Goal: Information Seeking & Learning: Learn about a topic

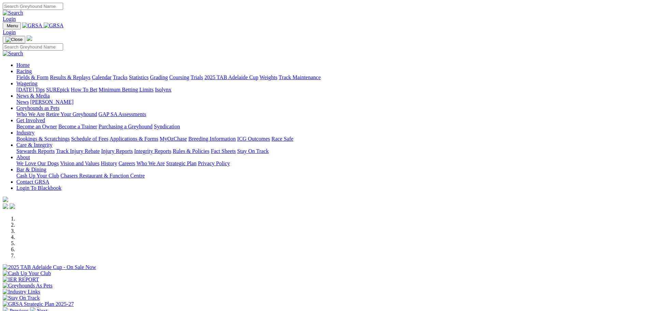
click at [55, 148] on link "Stewards Reports" at bounding box center [35, 151] width 38 height 6
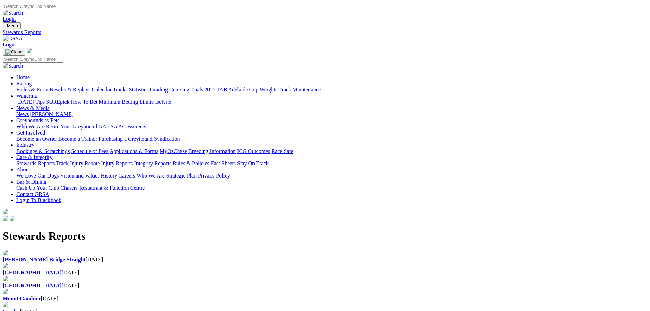
click at [218, 270] on div "Angle Park 23 Sep 2025" at bounding box center [325, 273] width 645 height 6
click at [90, 87] on link "Results & Replays" at bounding box center [70, 90] width 41 height 6
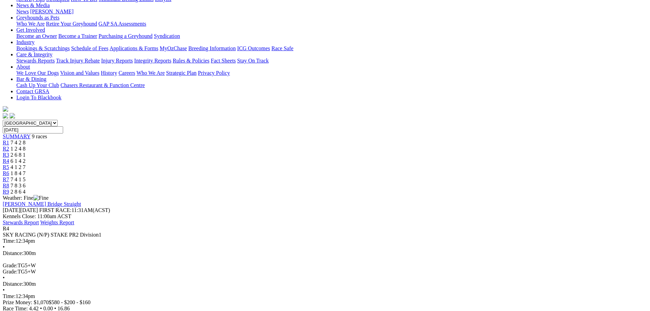
scroll to position [102, 0]
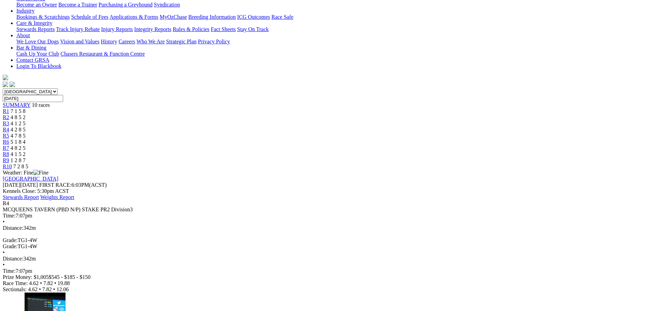
scroll to position [137, 0]
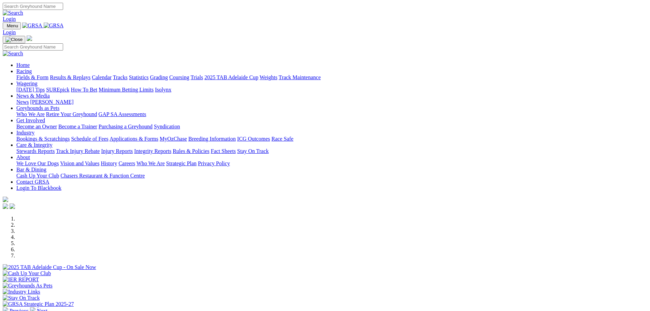
click at [53, 142] on link "Care & Integrity" at bounding box center [34, 145] width 36 height 6
click at [55, 148] on link "Stewards Reports" at bounding box center [35, 151] width 38 height 6
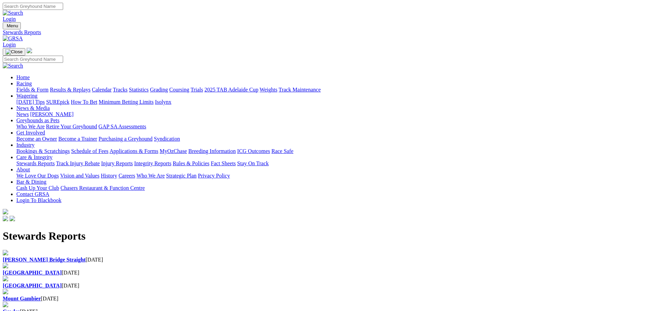
click at [62, 270] on b "[GEOGRAPHIC_DATA]" at bounding box center [32, 273] width 59 height 6
click at [86, 257] on b "[PERSON_NAME] Bridge Straight" at bounding box center [44, 260] width 83 height 6
click at [32, 81] on link "Racing" at bounding box center [23, 84] width 15 height 6
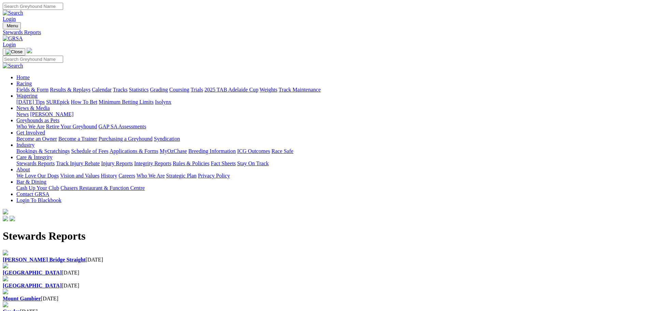
click at [90, 87] on link "Results & Replays" at bounding box center [70, 90] width 41 height 6
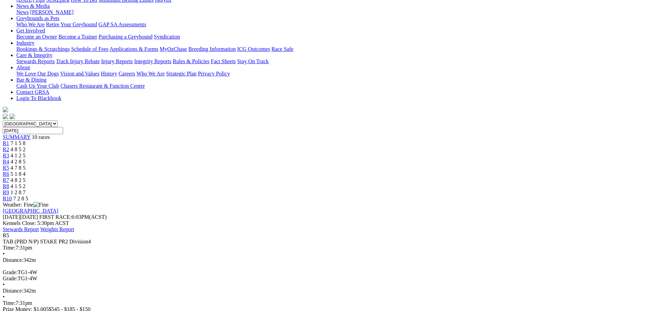
scroll to position [102, 0]
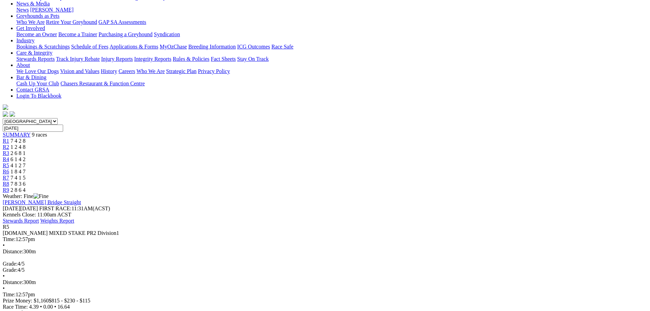
scroll to position [102, 0]
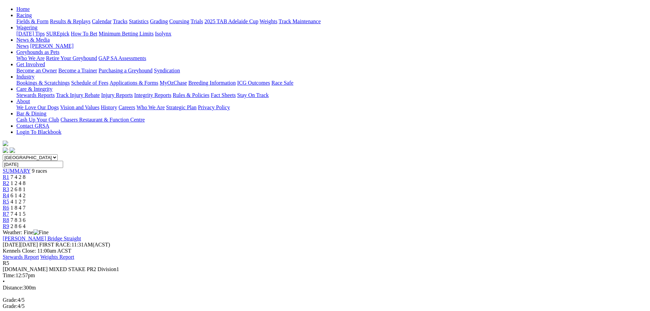
click at [390, 205] on div "R6 1 8 4 7" at bounding box center [325, 208] width 645 height 6
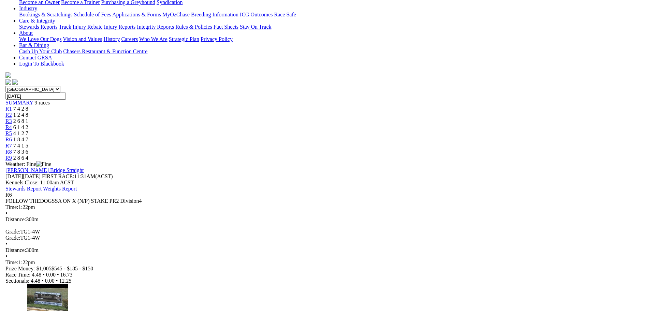
scroll to position [34, 0]
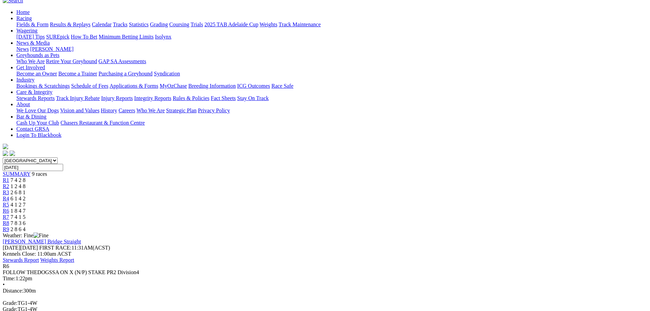
scroll to position [137, 0]
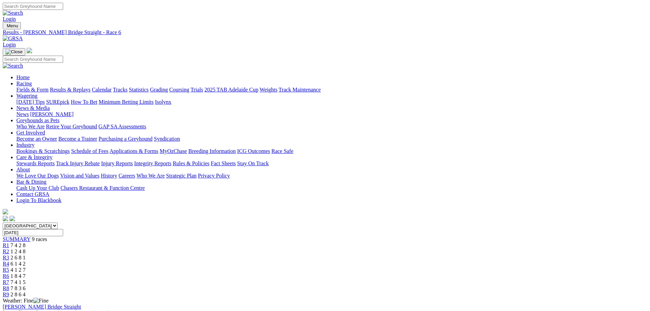
click span "R5"
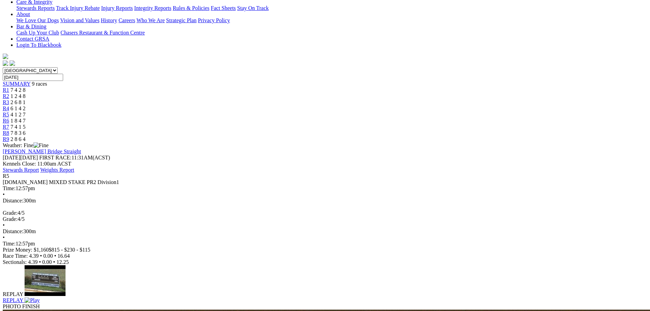
scroll to position [239, 0]
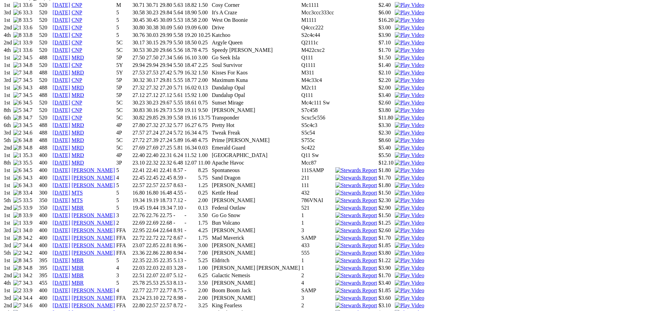
scroll to position [546, 0]
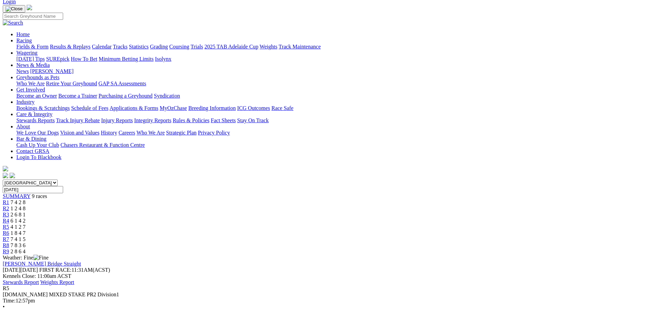
scroll to position [102, 0]
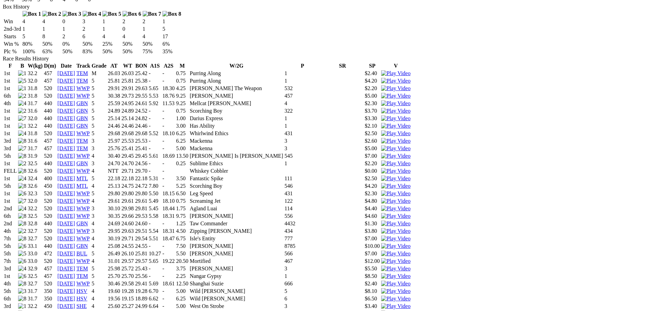
scroll to position [546, 0]
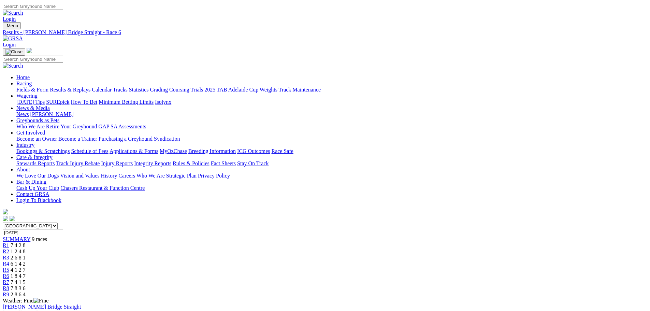
click at [58, 223] on select "[GEOGRAPHIC_DATA] [GEOGRAPHIC_DATA] [GEOGRAPHIC_DATA] [GEOGRAPHIC_DATA] [GEOGRA…" at bounding box center [30, 226] width 55 height 6
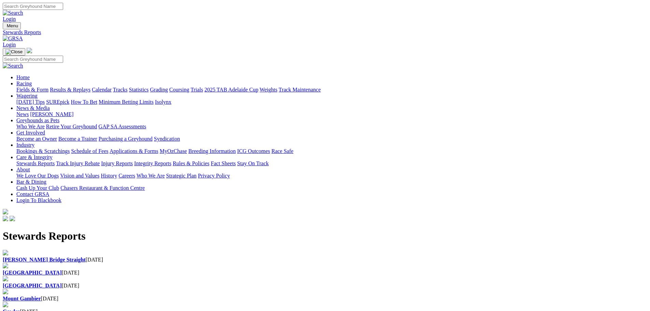
click at [226, 270] on div "Angle Park 23 Sep 2025" at bounding box center [325, 273] width 645 height 6
click at [90, 87] on link "Results & Replays" at bounding box center [70, 90] width 41 height 6
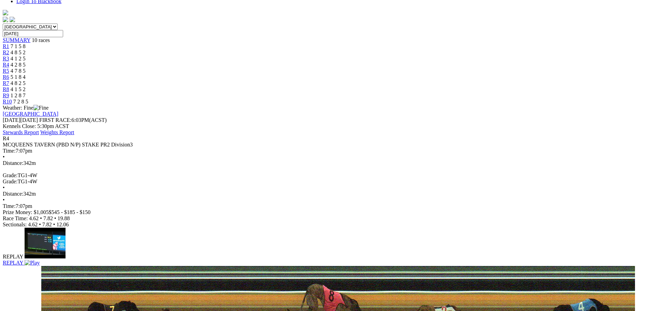
scroll to position [205, 0]
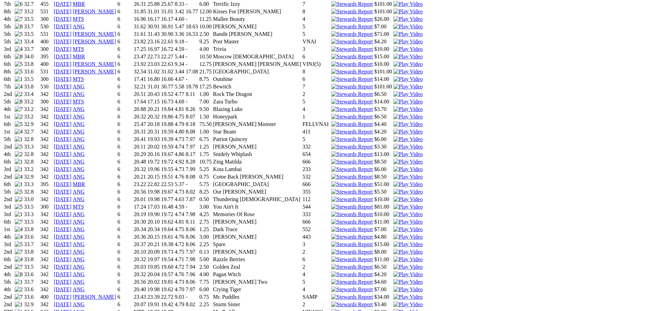
scroll to position [785, 0]
